Goal: Task Accomplishment & Management: Use online tool/utility

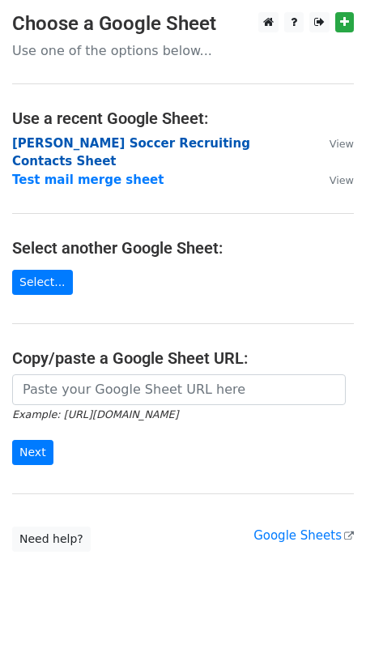
click at [192, 145] on strong "Josie Soccer Recruiting Contacts Sheet" at bounding box center [131, 152] width 238 height 33
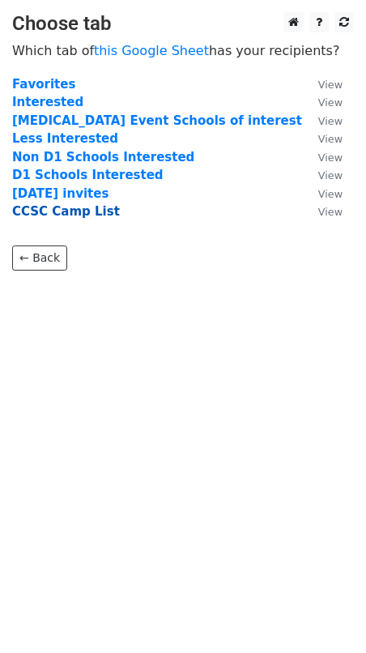
click at [74, 215] on strong "CCSC Camp List" at bounding box center [66, 211] width 108 height 15
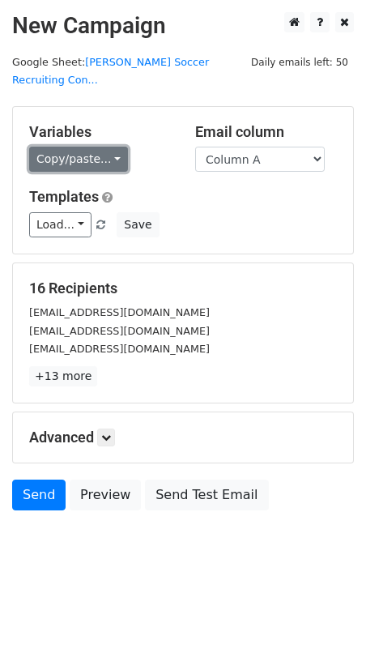
click at [92, 147] on link "Copy/paste..." at bounding box center [78, 159] width 99 height 25
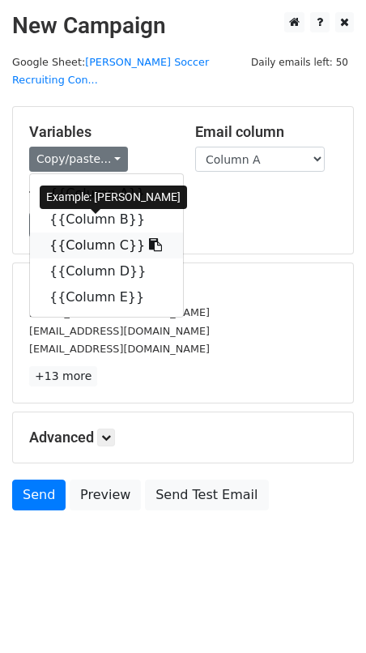
click at [100, 233] on link "{{Column C}}" at bounding box center [106, 246] width 153 height 26
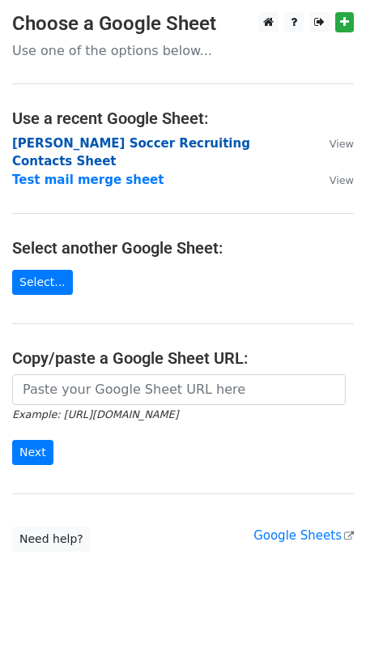
click at [105, 146] on strong "Josie Soccer Recruiting Contacts Sheet" at bounding box center [131, 152] width 238 height 33
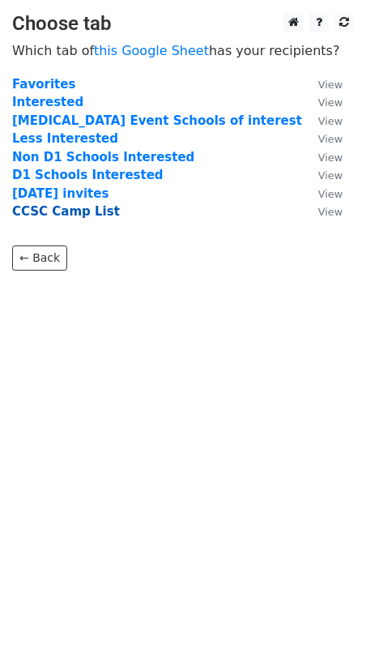
click at [70, 212] on strong "CCSC Camp List" at bounding box center [66, 211] width 108 height 15
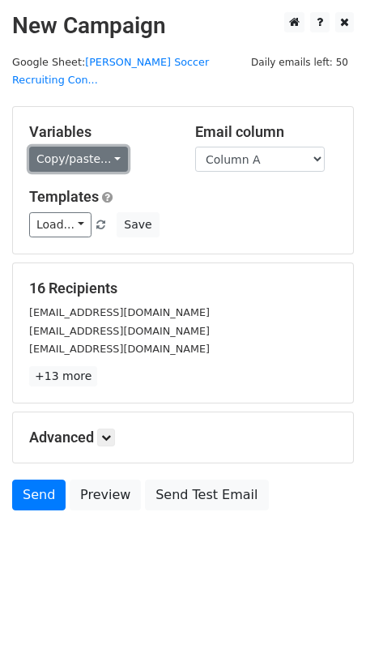
click at [84, 147] on link "Copy/paste..." at bounding box center [78, 159] width 99 height 25
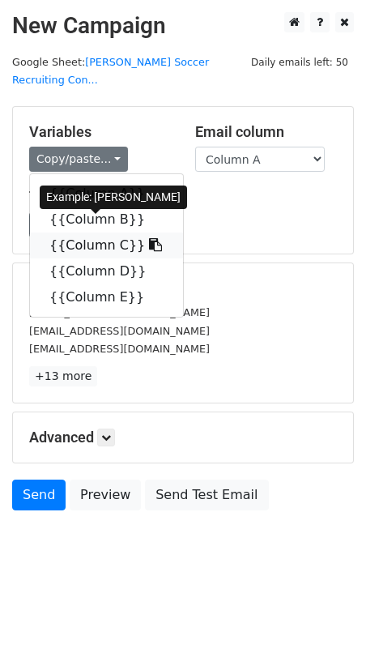
click at [102, 233] on link "{{Column C}}" at bounding box center [106, 246] width 153 height 26
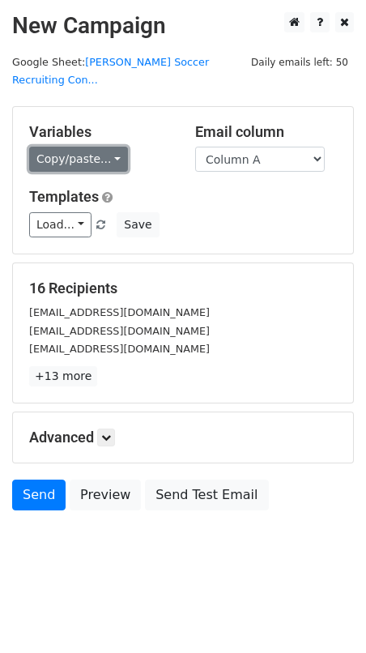
click at [69, 147] on link "Copy/paste..." at bounding box center [78, 159] width 99 height 25
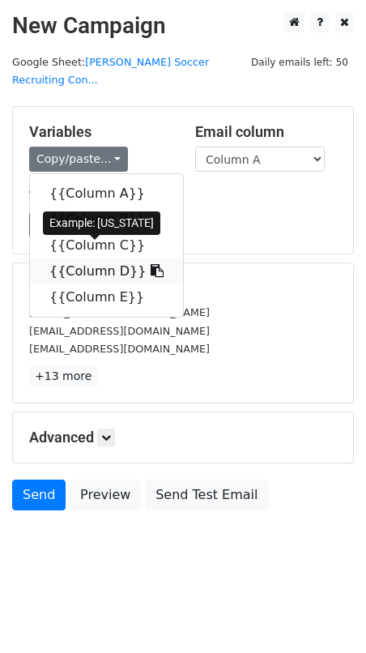
click at [85, 259] on link "{{Column D}}" at bounding box center [106, 272] width 153 height 26
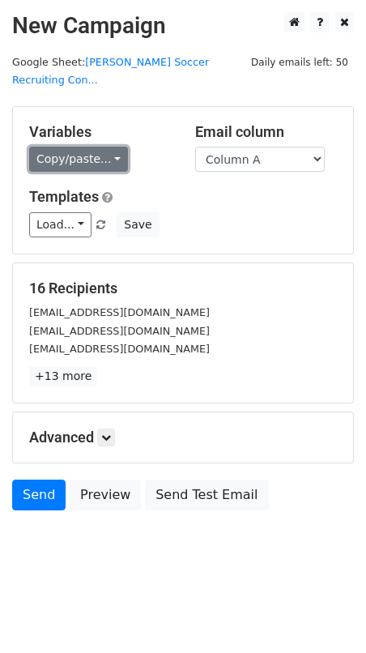
click at [79, 147] on link "Copy/paste..." at bounding box center [78, 159] width 99 height 25
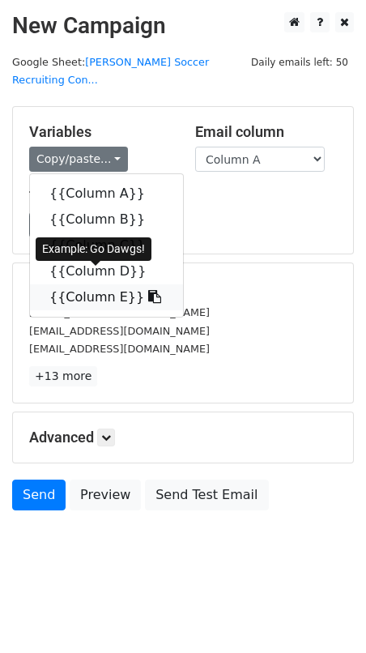
click at [86, 284] on link "{{Column E}}" at bounding box center [106, 297] width 153 height 26
